Goal: Task Accomplishment & Management: Manage account settings

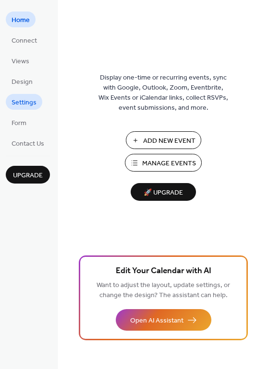
click at [22, 104] on span "Settings" at bounding box center [24, 103] width 25 height 10
click at [31, 175] on span "Upgrade" at bounding box center [28, 176] width 30 height 10
click at [24, 79] on span "Design" at bounding box center [22, 82] width 21 height 10
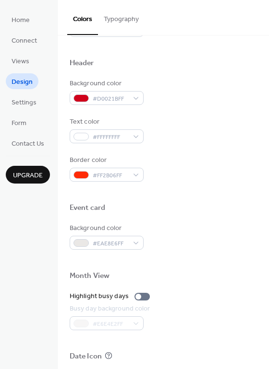
scroll to position [411, 0]
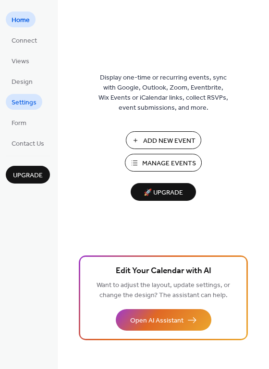
click at [26, 99] on span "Settings" at bounding box center [24, 103] width 25 height 10
